Goal: Information Seeking & Learning: Understand process/instructions

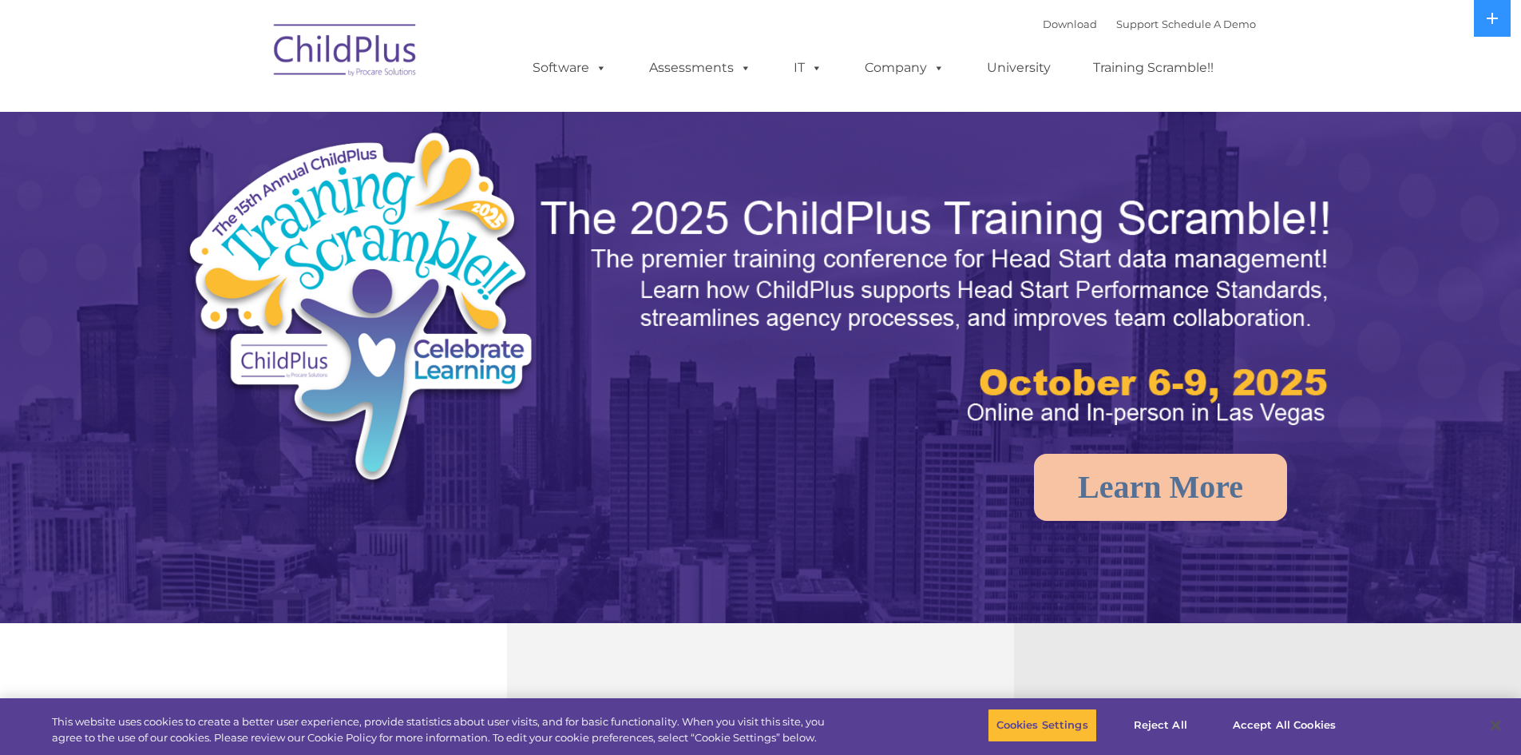
select select "MEDIUM"
click at [1491, 18] on icon at bounding box center [1492, 18] width 11 height 11
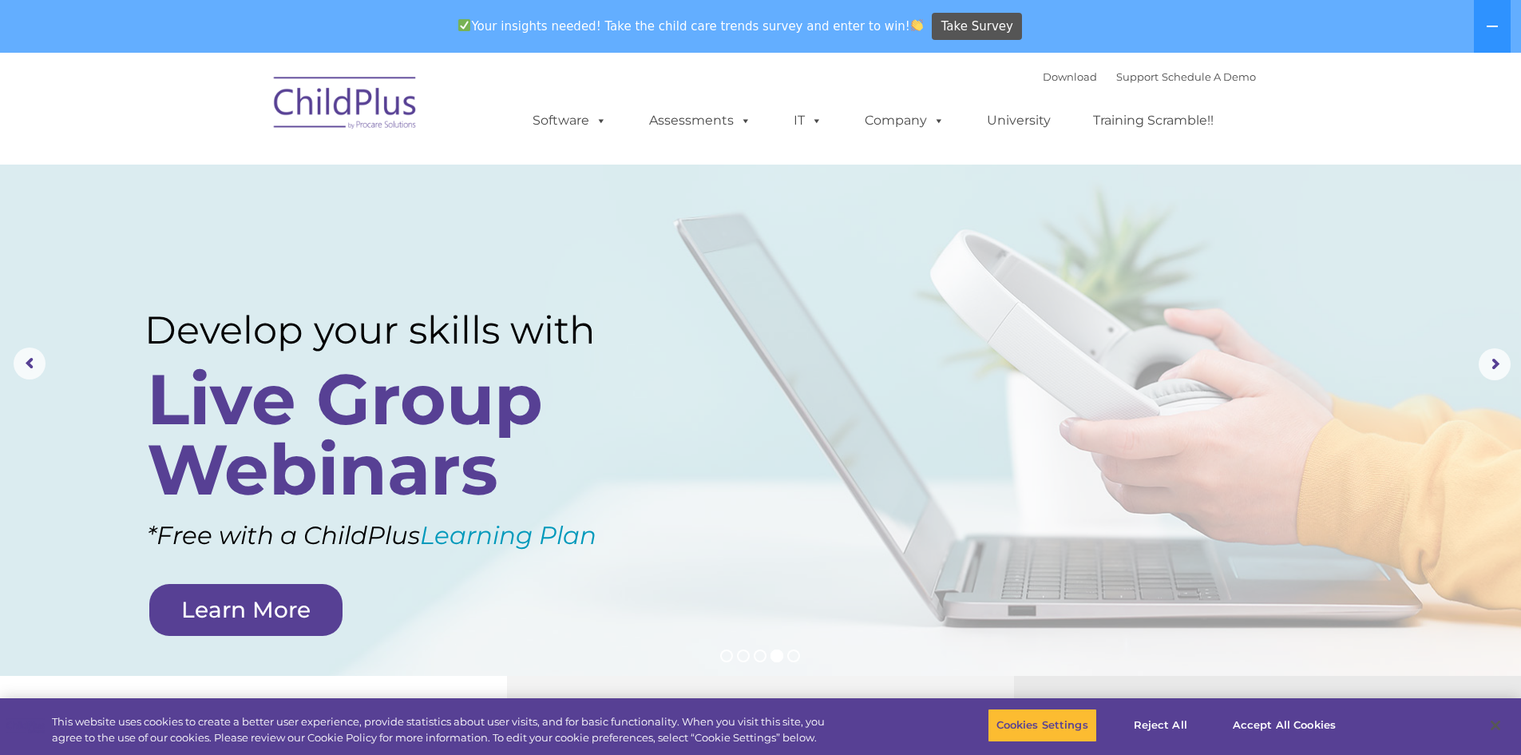
click at [357, 102] on img at bounding box center [346, 105] width 160 height 80
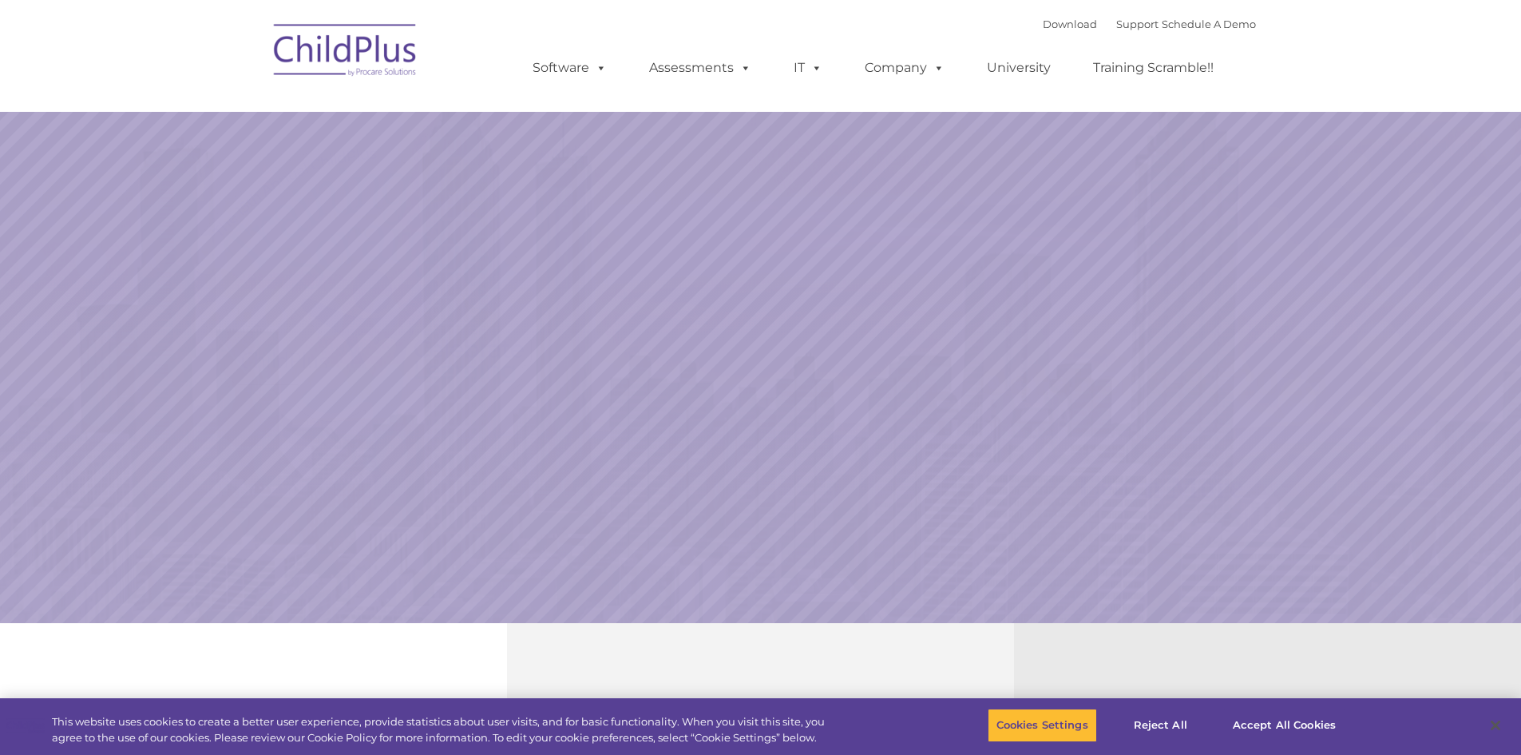
select select "MEDIUM"
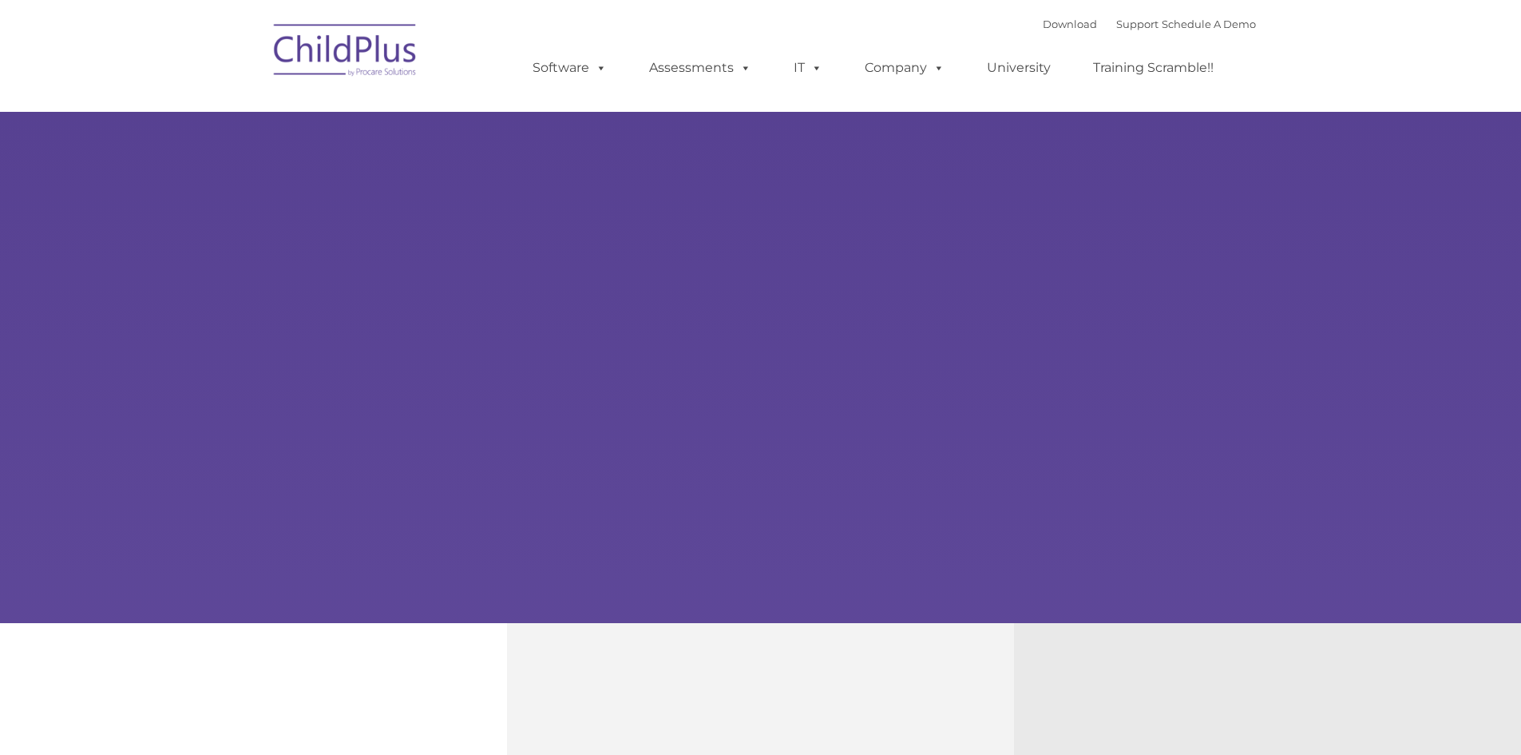
type input ""
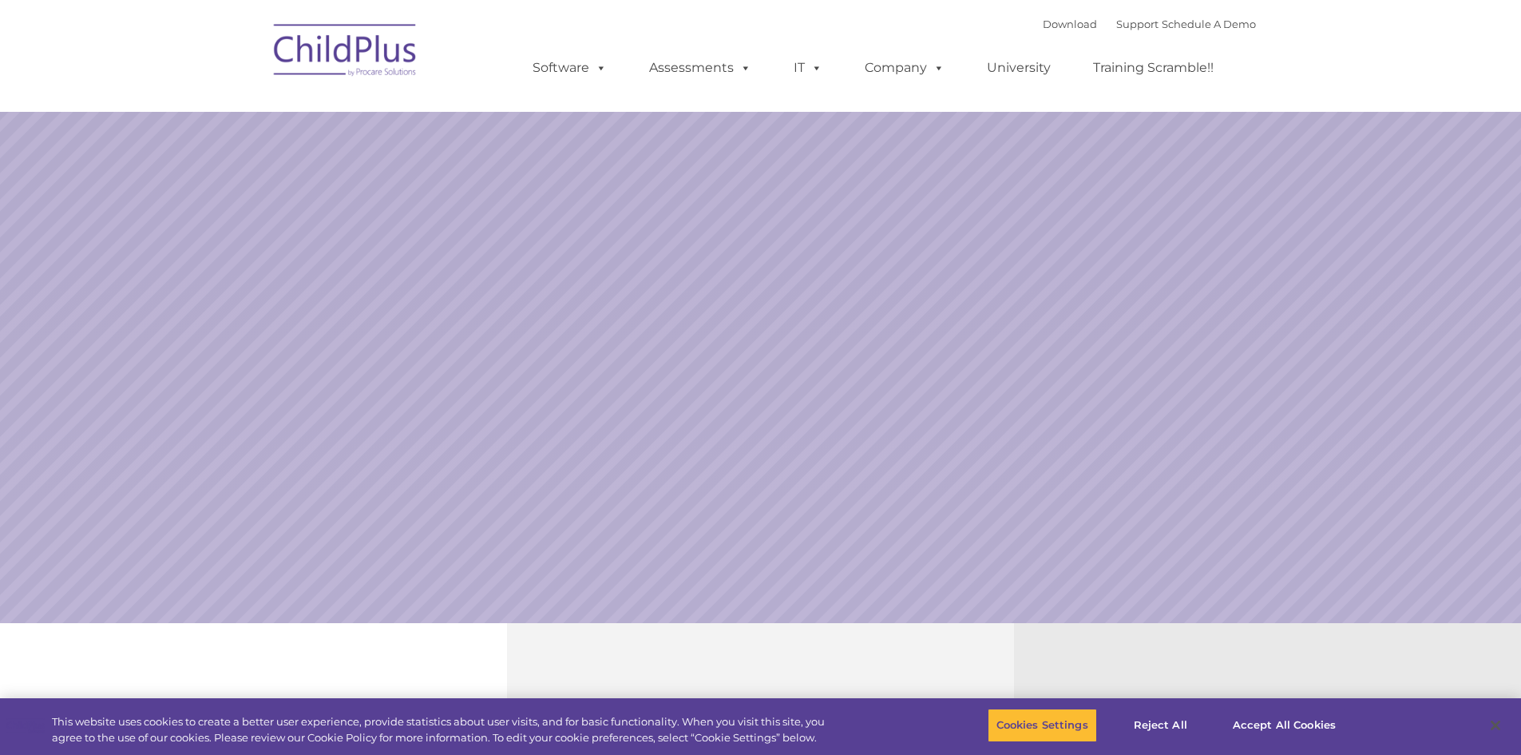
select select "MEDIUM"
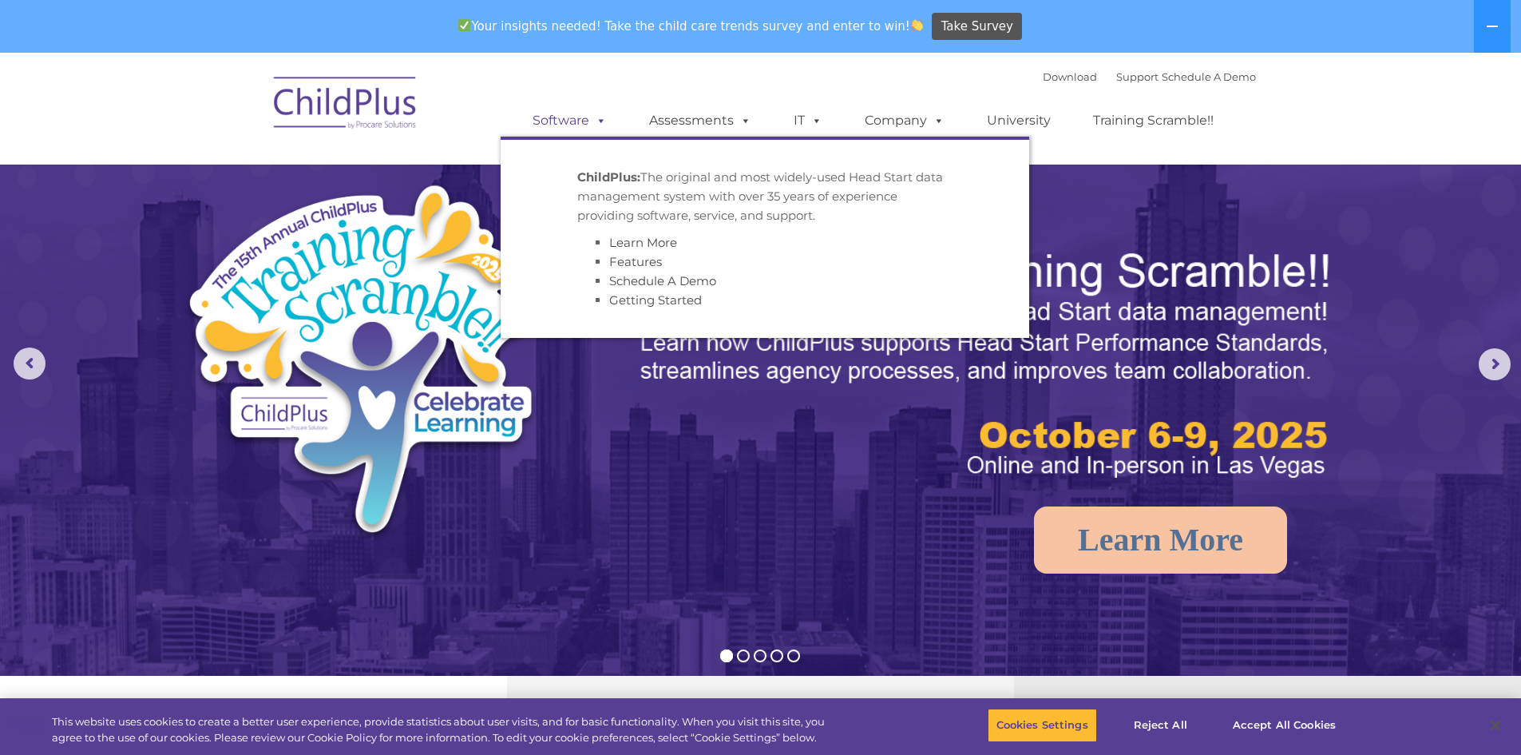
click at [589, 119] on span at bounding box center [598, 120] width 18 height 15
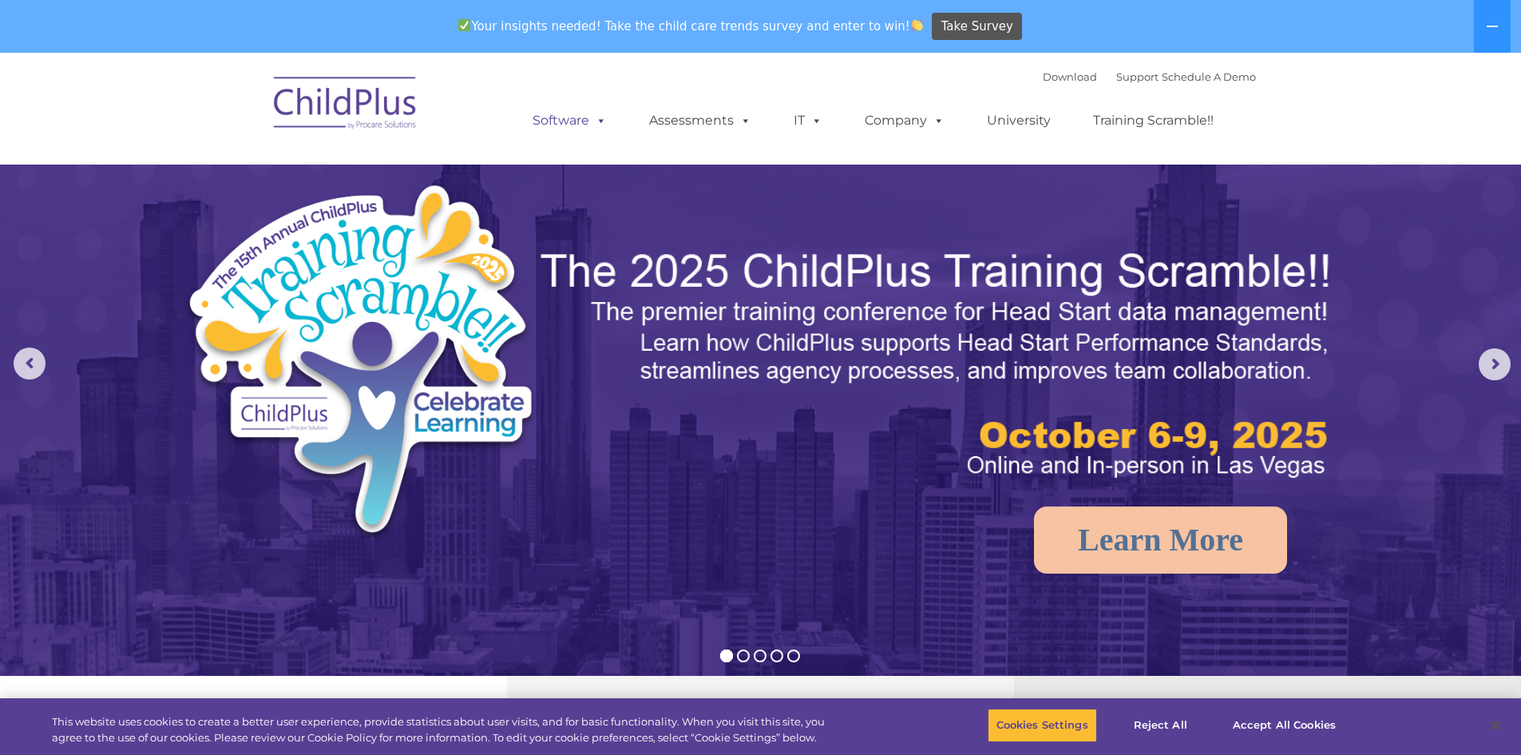
click at [596, 118] on span at bounding box center [598, 120] width 18 height 15
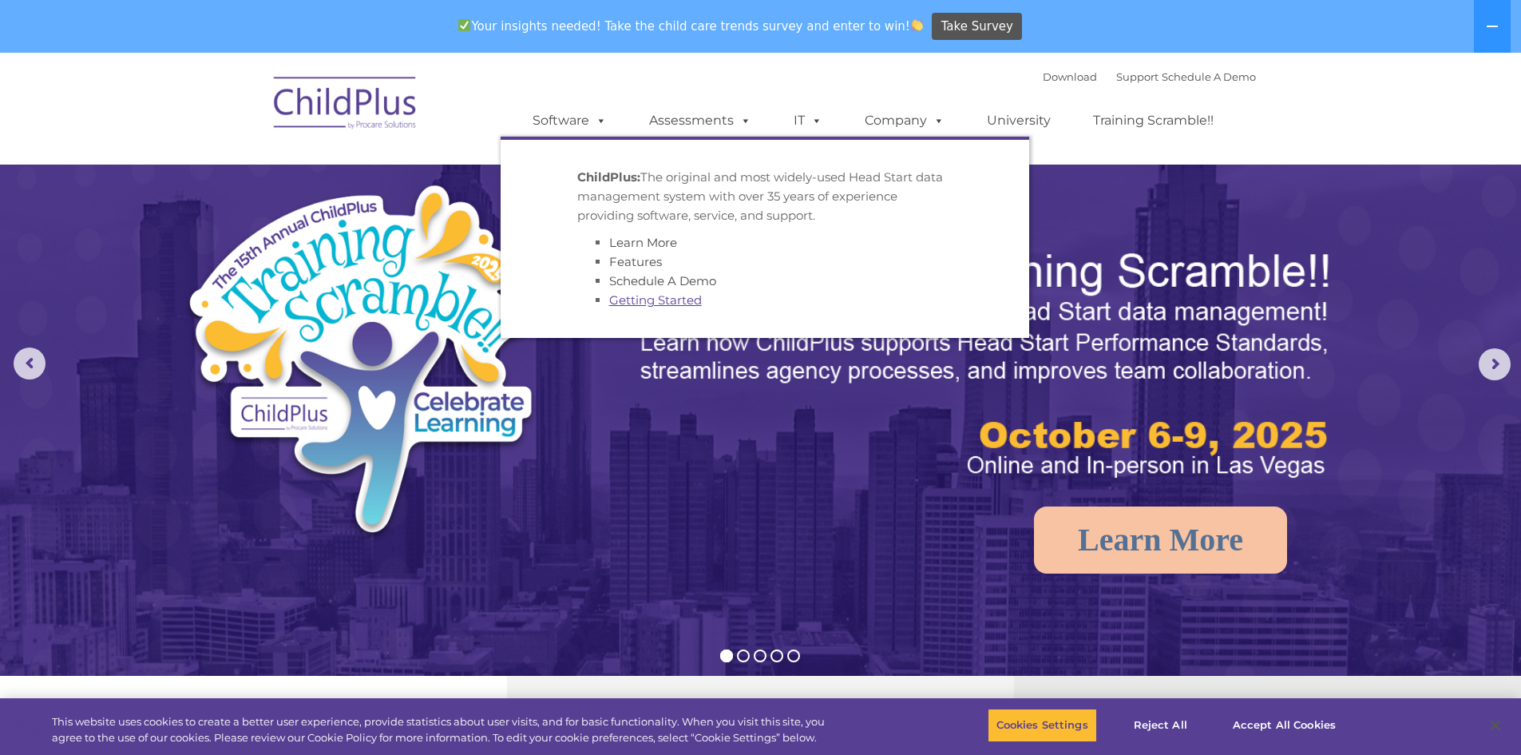
click at [658, 300] on link "Getting Started" at bounding box center [655, 299] width 93 height 15
